Goal: Navigation & Orientation: Find specific page/section

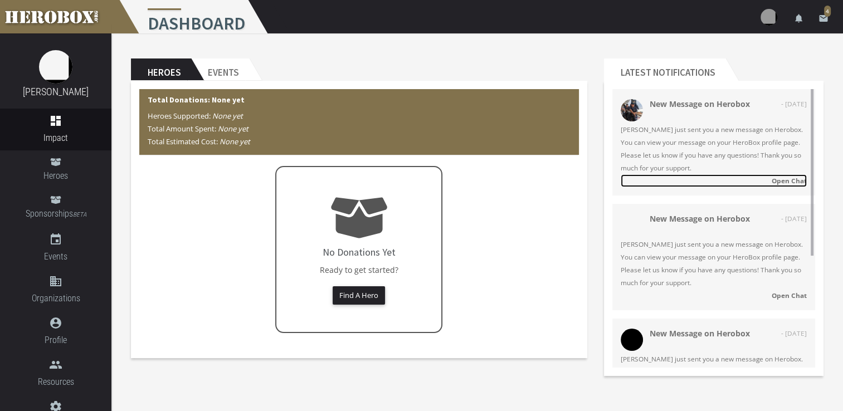
click at [785, 182] on strong "Open Chat" at bounding box center [789, 180] width 35 height 9
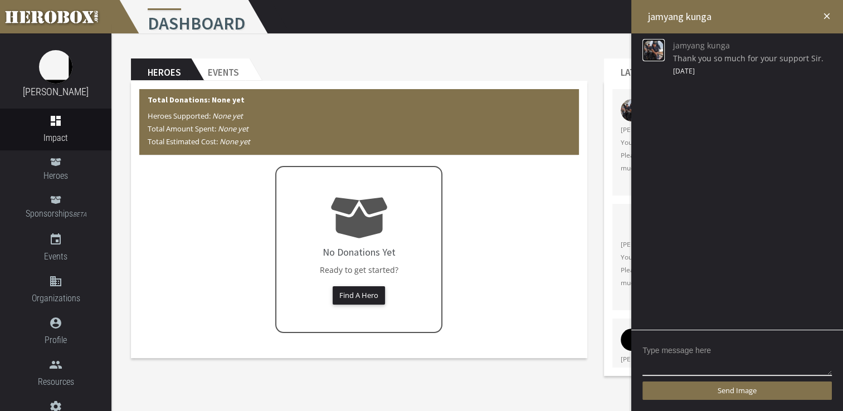
click at [656, 45] on img at bounding box center [654, 50] width 22 height 22
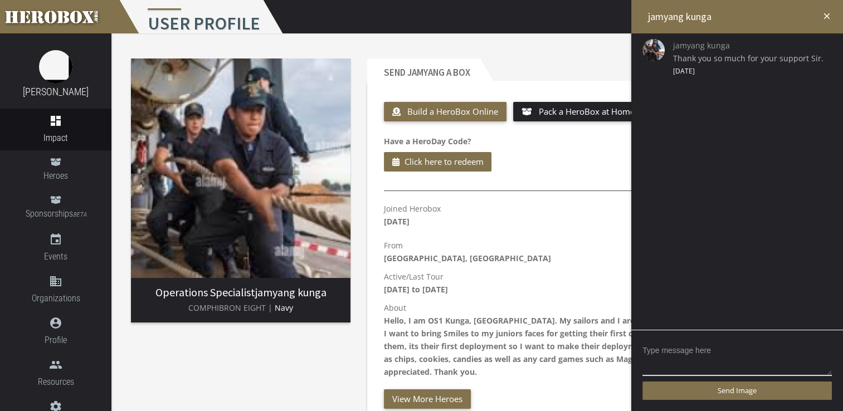
click at [829, 11] on icon "close" at bounding box center [827, 16] width 10 height 10
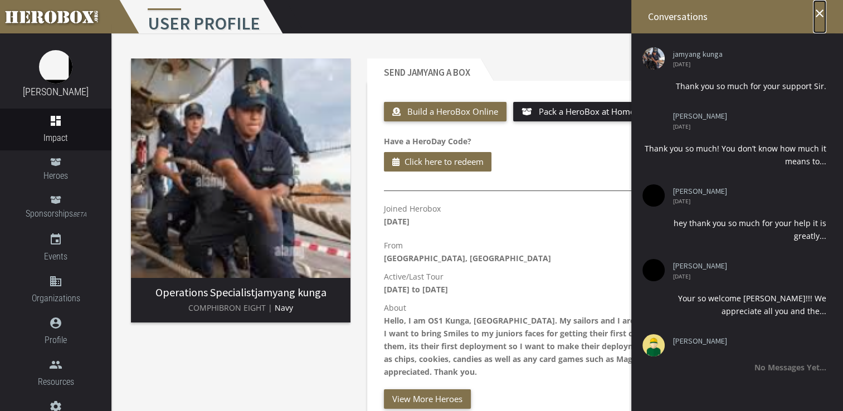
click at [821, 11] on icon "close" at bounding box center [819, 13] width 13 height 13
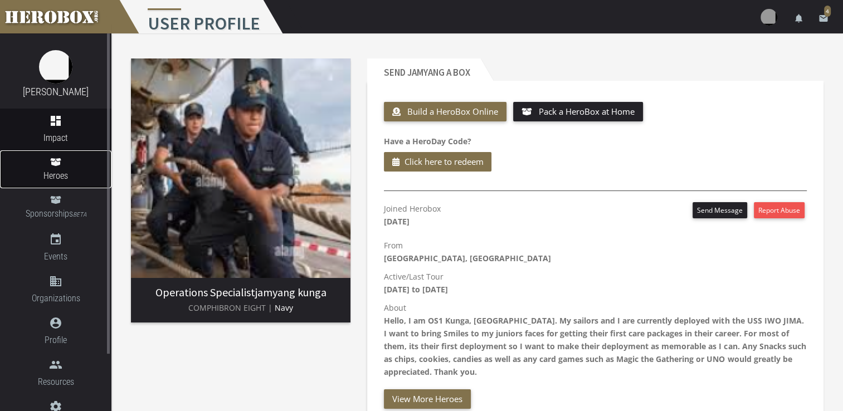
click at [57, 161] on icon at bounding box center [55, 162] width 11 height 9
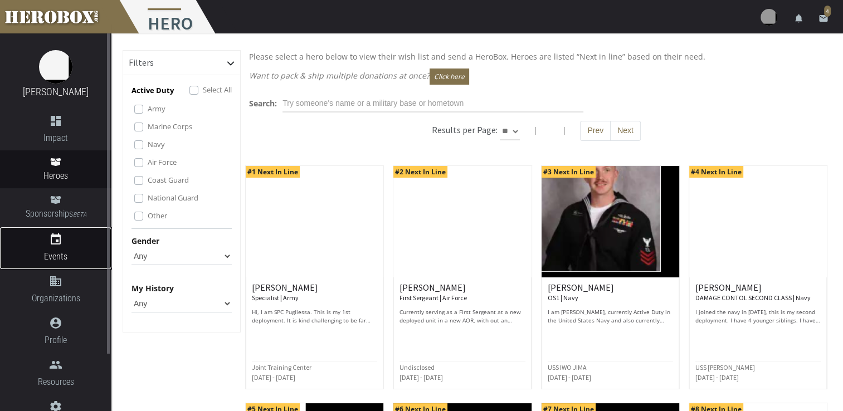
click at [49, 236] on icon "event" at bounding box center [55, 239] width 111 height 13
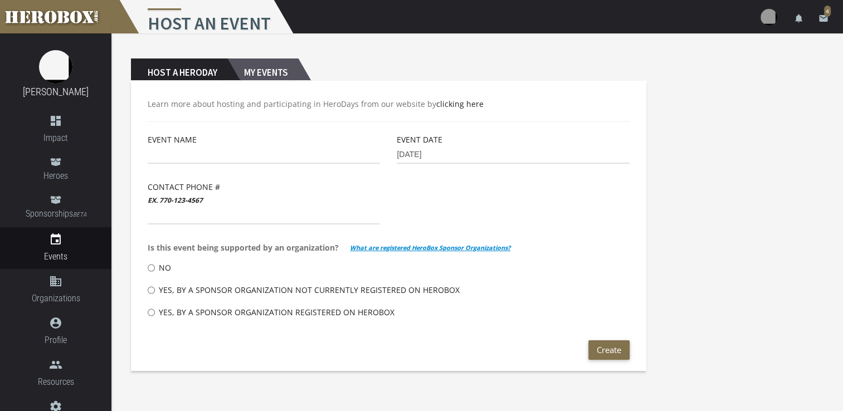
click at [269, 69] on h2 "My Events" at bounding box center [262, 70] width 71 height 22
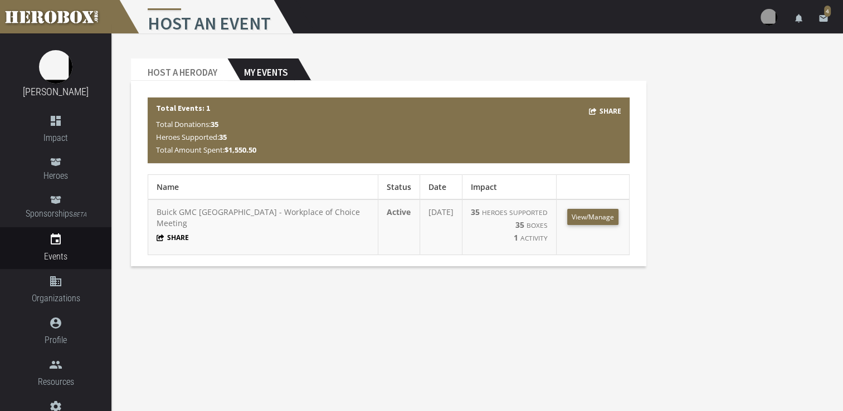
click at [265, 216] on td "Buick GMC [GEOGRAPHIC_DATA] - Workplace of Choice Meeting Share" at bounding box center [263, 228] width 230 height 56
click at [586, 216] on link "View/Manage" at bounding box center [592, 217] width 51 height 16
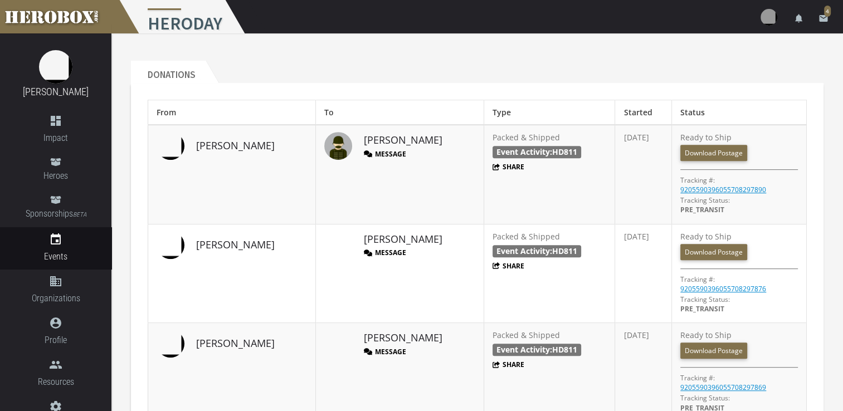
scroll to position [446, 0]
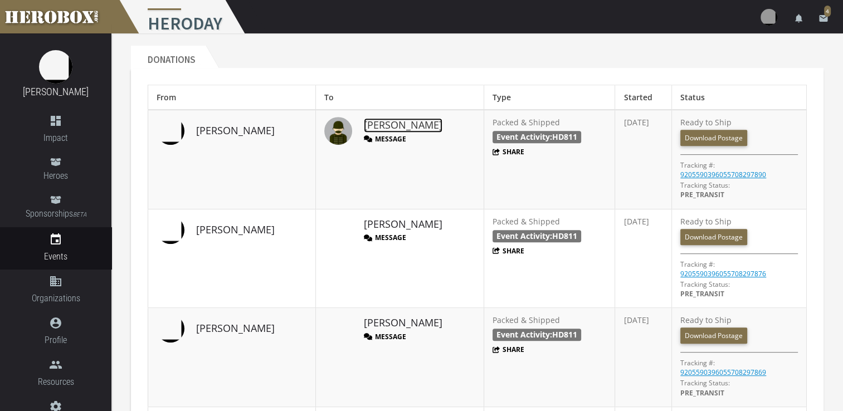
click at [364, 124] on link "[PERSON_NAME]" at bounding box center [403, 125] width 79 height 14
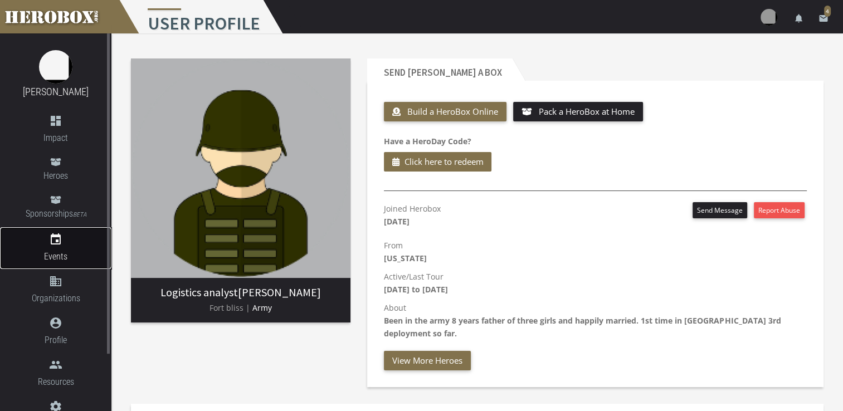
click at [59, 241] on icon "event" at bounding box center [55, 239] width 13 height 13
